Goal: Task Accomplishment & Management: Use online tool/utility

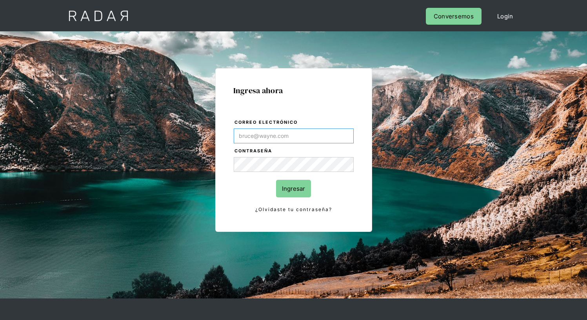
type input "[EMAIL_ADDRESS][PERSON_NAME][DOMAIN_NAME]"
click at [293, 189] on input "Ingresar" at bounding box center [293, 189] width 35 height 18
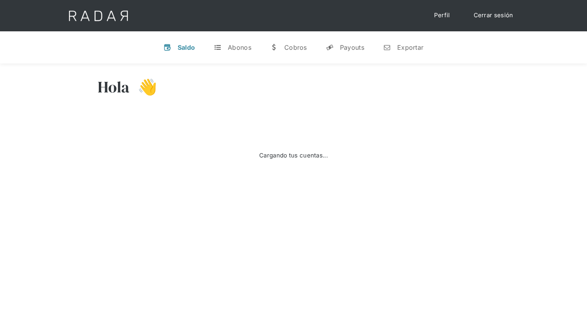
select select "8"
click at [403, 47] on div "Exportar" at bounding box center [410, 48] width 26 height 8
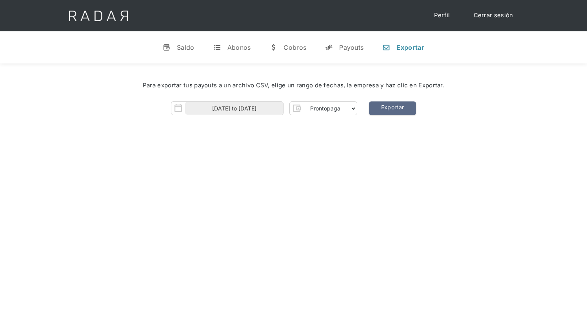
select select "prontopaga"
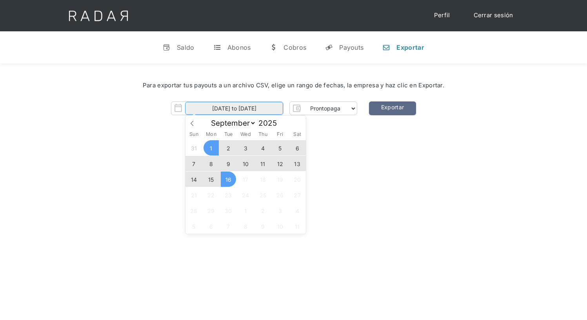
click at [234, 109] on input "[DATE] to [DATE]" at bounding box center [234, 108] width 98 height 13
click at [211, 180] on span "15" at bounding box center [210, 179] width 15 height 15
type input "[DATE]"
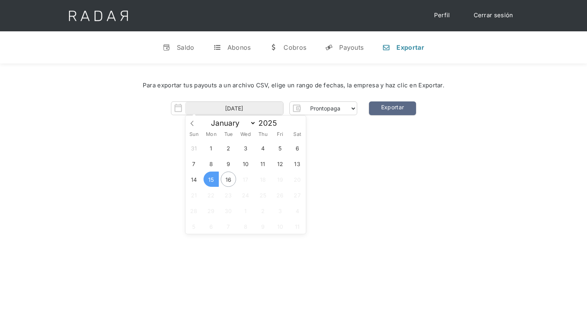
click at [211, 180] on span "15" at bounding box center [210, 179] width 15 height 15
click at [392, 109] on link "Exportar" at bounding box center [392, 109] width 47 height 14
